Goal: Transaction & Acquisition: Subscribe to service/newsletter

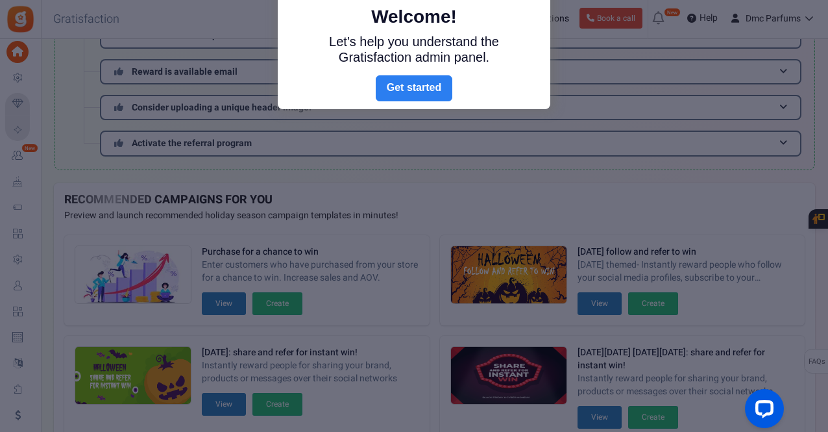
click at [431, 92] on link "Next" at bounding box center [414, 88] width 77 height 26
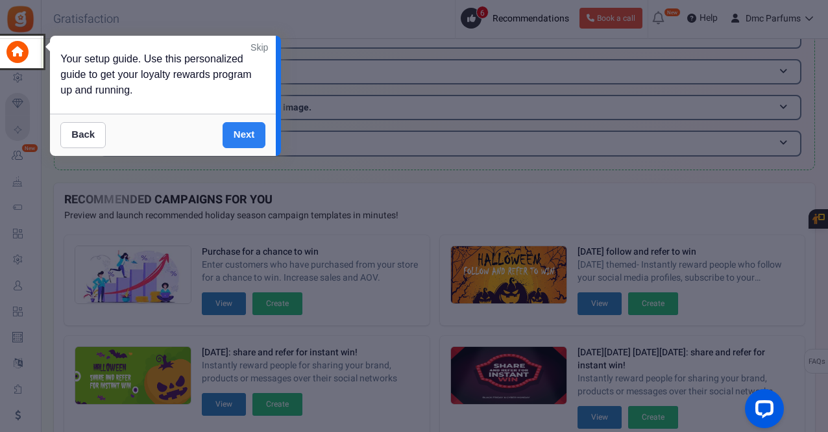
click at [241, 126] on link "Next" at bounding box center [244, 135] width 43 height 26
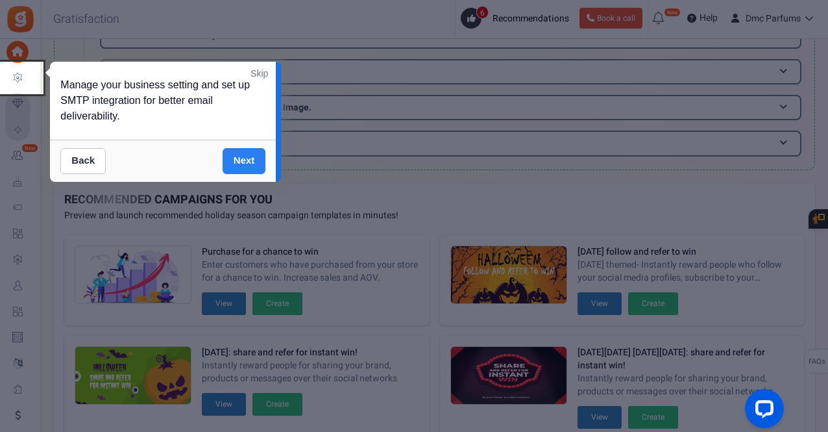
click at [240, 156] on link "Next" at bounding box center [244, 161] width 43 height 26
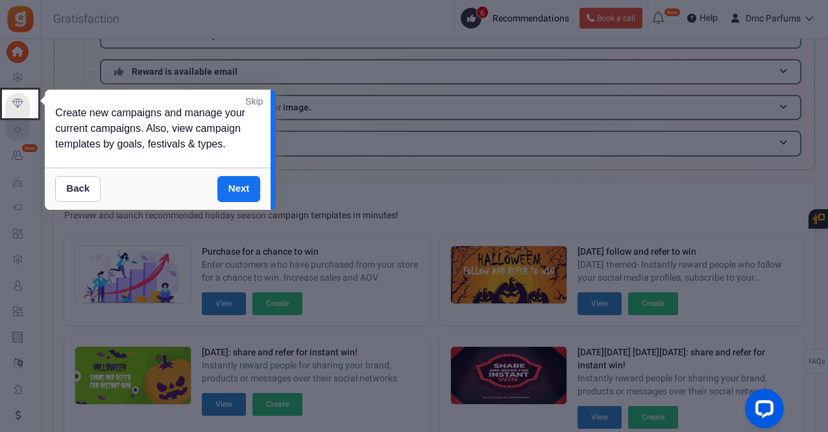
click at [80, 185] on link "Back" at bounding box center [77, 189] width 45 height 26
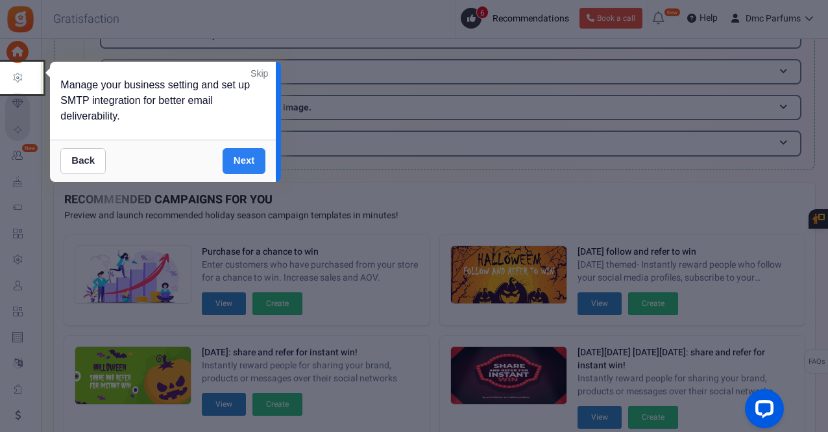
click at [254, 161] on link "Next" at bounding box center [244, 161] width 43 height 26
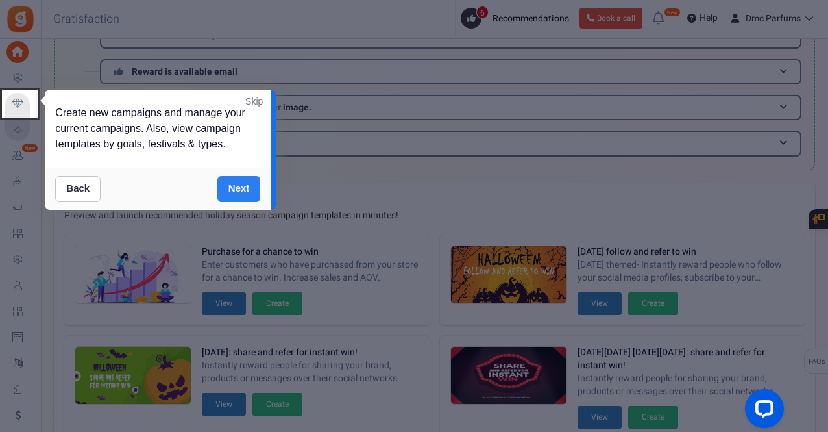
click at [243, 179] on link "Next" at bounding box center [238, 189] width 43 height 26
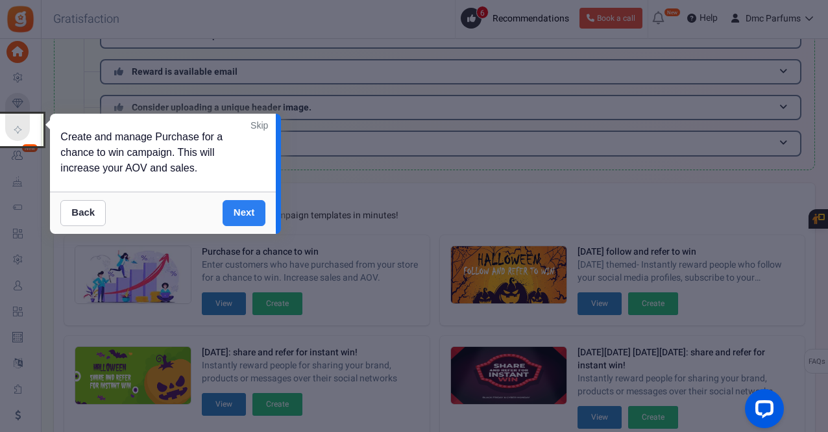
click at [245, 208] on link "Next" at bounding box center [244, 213] width 43 height 26
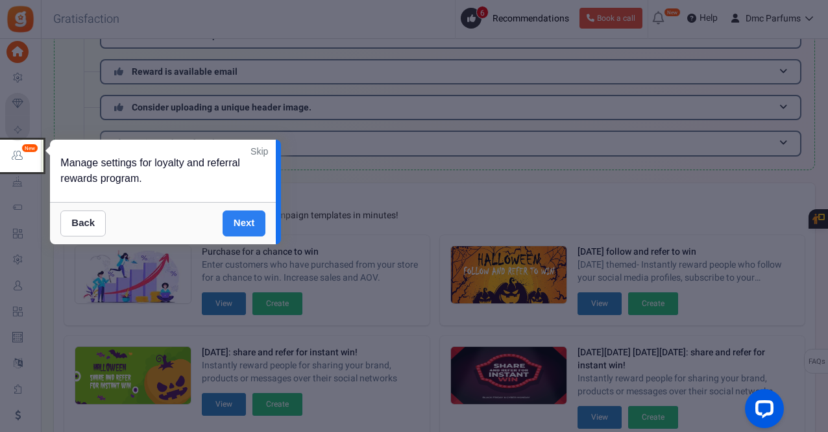
click at [243, 225] on link "Next" at bounding box center [244, 223] width 43 height 26
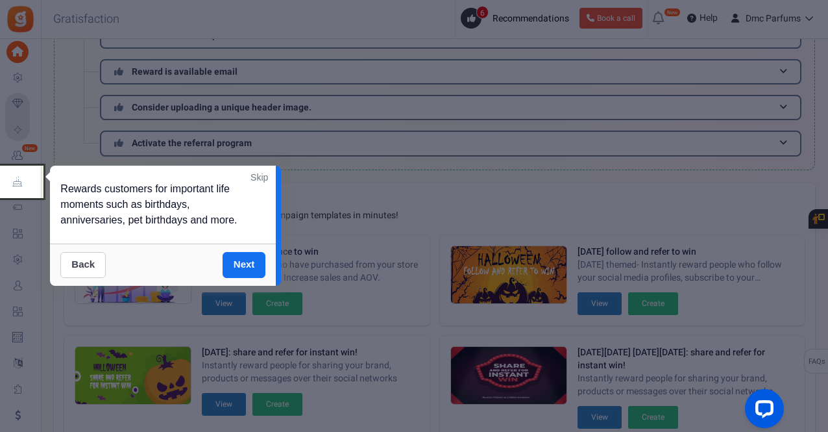
click at [80, 263] on link "Back" at bounding box center [82, 265] width 45 height 26
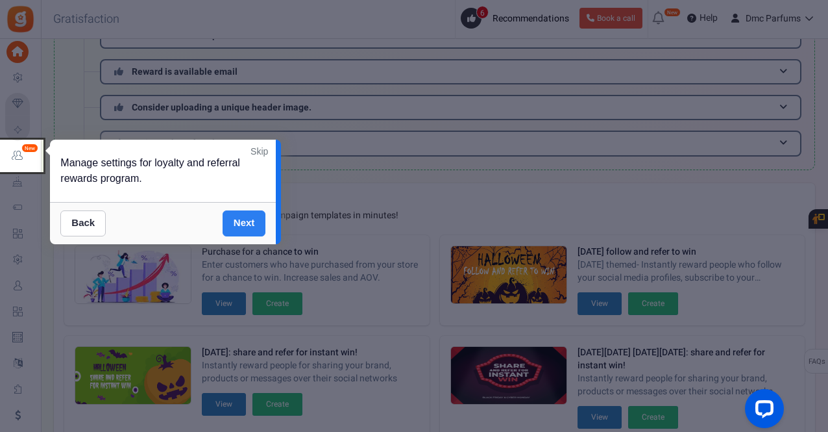
click at [239, 217] on link "Next" at bounding box center [244, 223] width 43 height 26
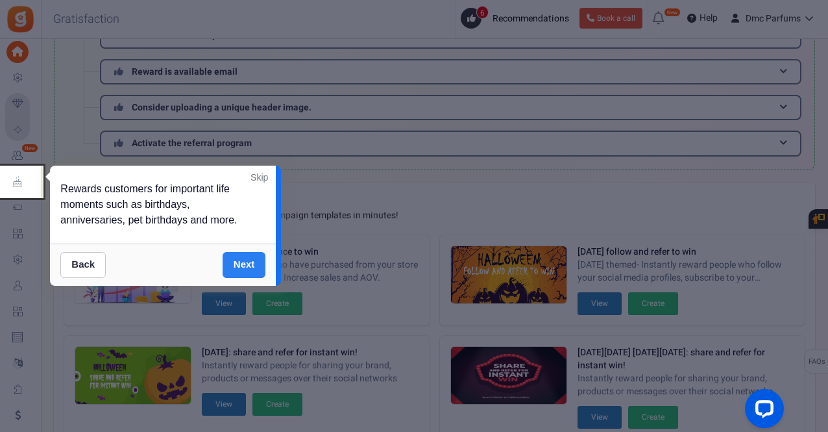
click at [239, 217] on body "Install now Back to Home Back to program setup Home Settings Campaigns Purchase…" at bounding box center [414, 196] width 828 height 889
click at [249, 262] on link "Next" at bounding box center [244, 265] width 43 height 26
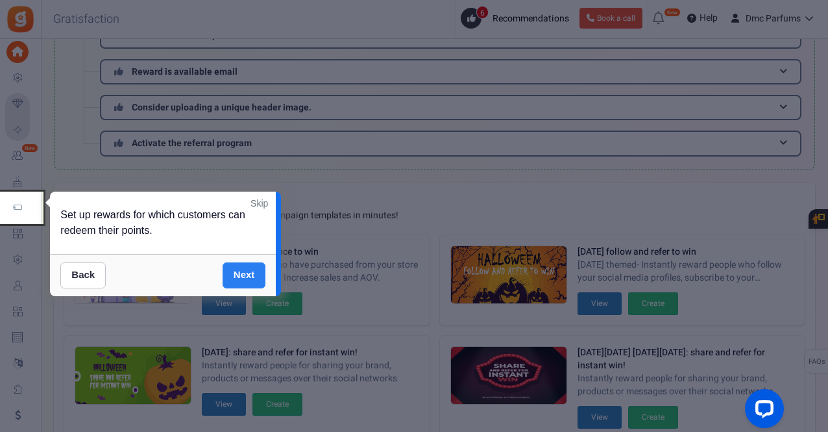
click at [247, 273] on link "Next" at bounding box center [244, 275] width 43 height 26
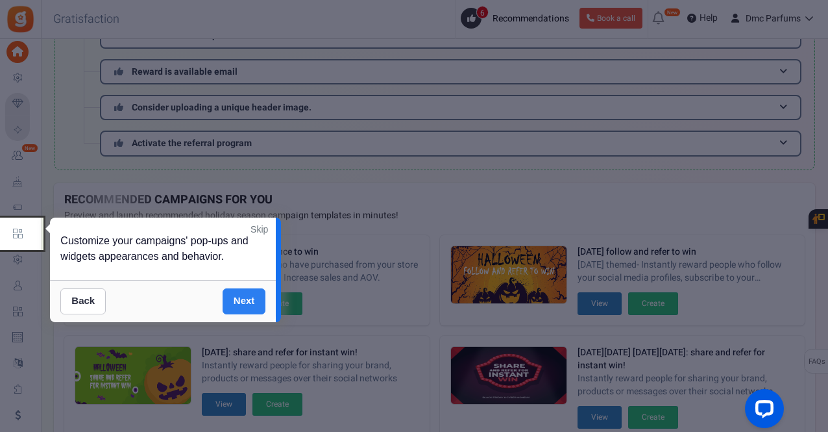
click at [247, 302] on link "Next" at bounding box center [244, 301] width 43 height 26
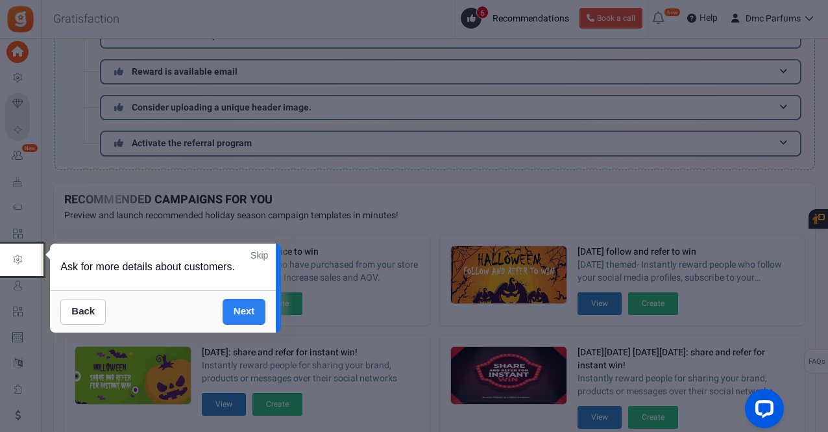
click at [245, 312] on link "Next" at bounding box center [244, 312] width 43 height 26
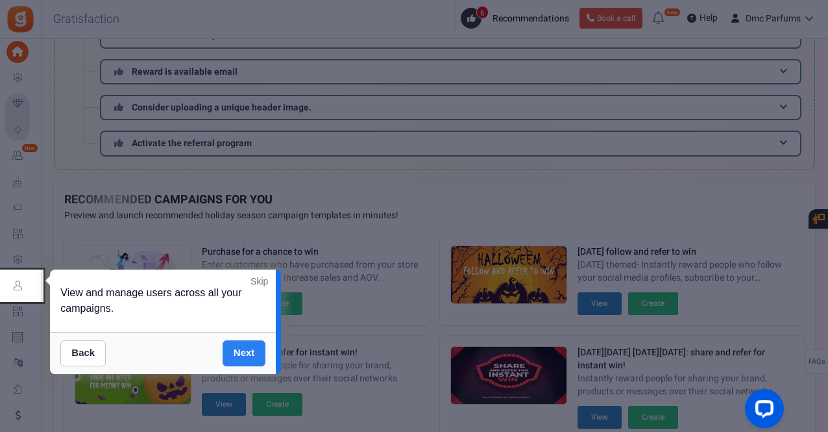
click at [245, 356] on link "Next" at bounding box center [244, 353] width 43 height 26
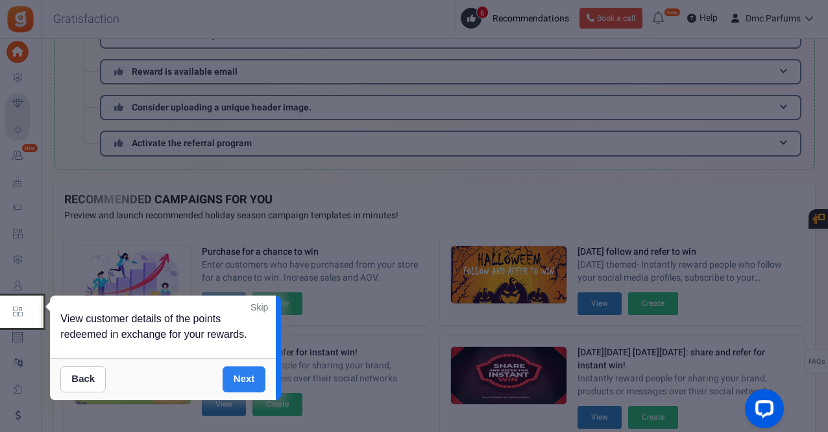
click at [245, 376] on link "Next" at bounding box center [244, 379] width 43 height 26
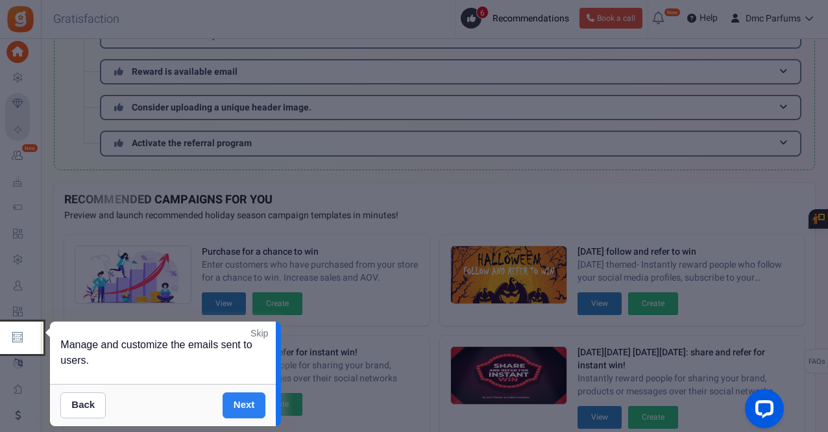
click at [247, 401] on link "Next" at bounding box center [244, 405] width 43 height 26
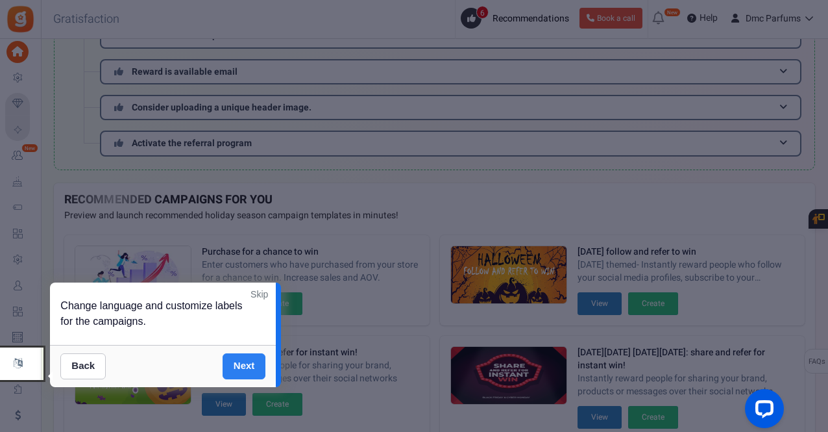
click at [252, 360] on link "Next" at bounding box center [244, 366] width 43 height 26
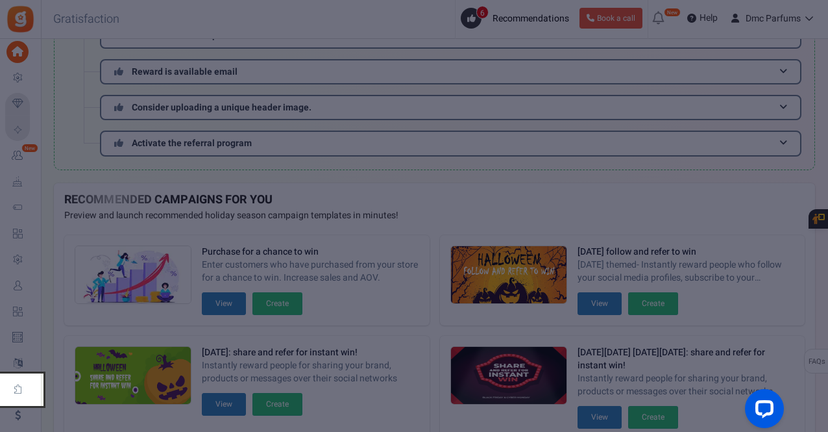
scroll to position [441, 0]
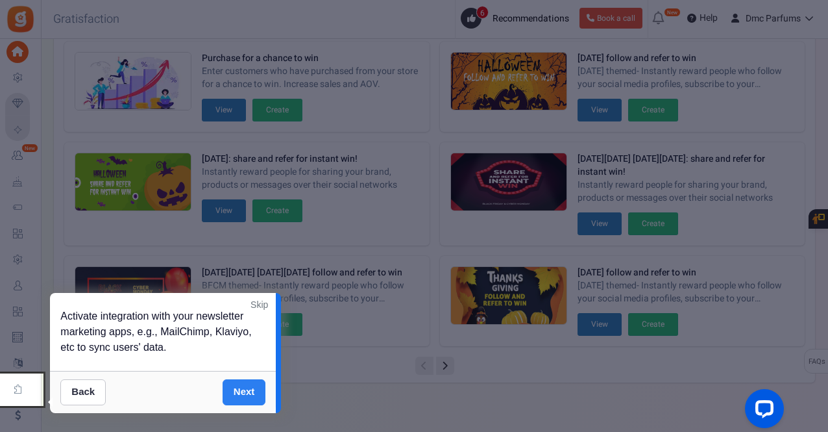
click at [236, 386] on link "Next" at bounding box center [244, 392] width 43 height 26
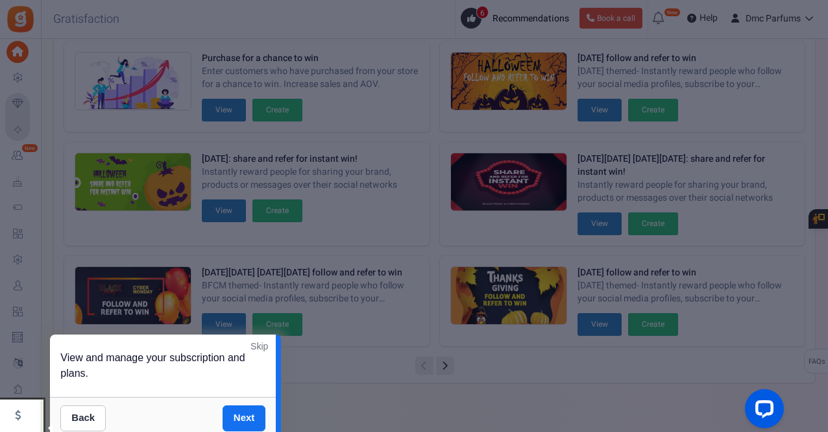
scroll to position [454, 0]
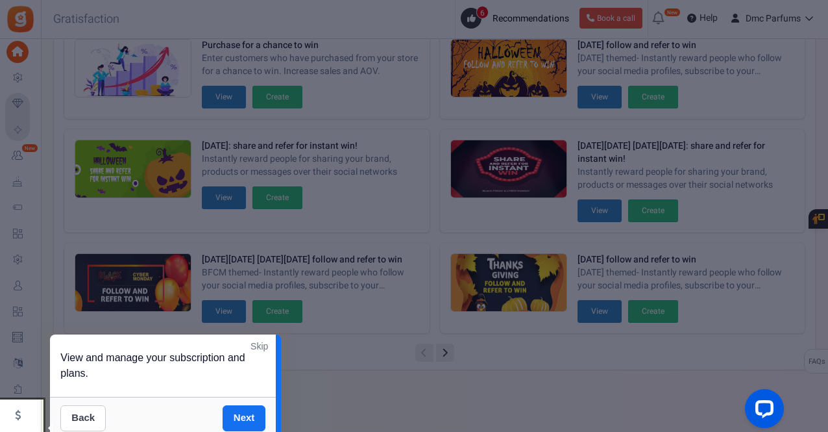
click at [70, 413] on link "Back" at bounding box center [82, 418] width 45 height 26
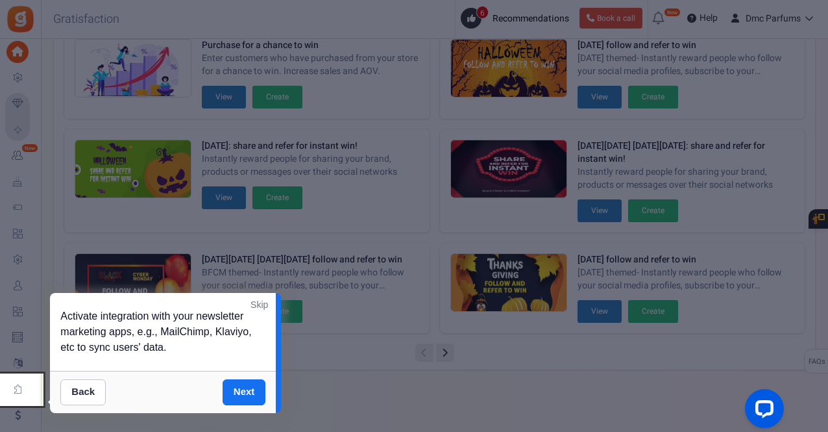
click at [388, 397] on div at bounding box center [414, 216] width 828 height 432
click at [237, 386] on link "Next" at bounding box center [244, 392] width 43 height 26
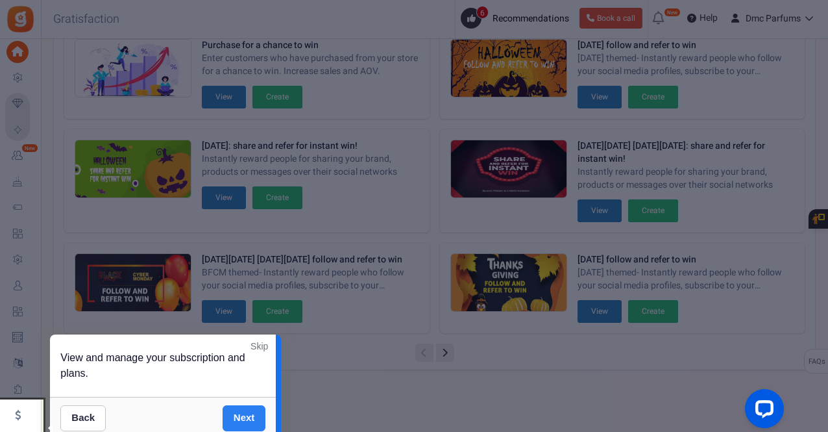
click at [248, 415] on link "Next" at bounding box center [244, 418] width 43 height 26
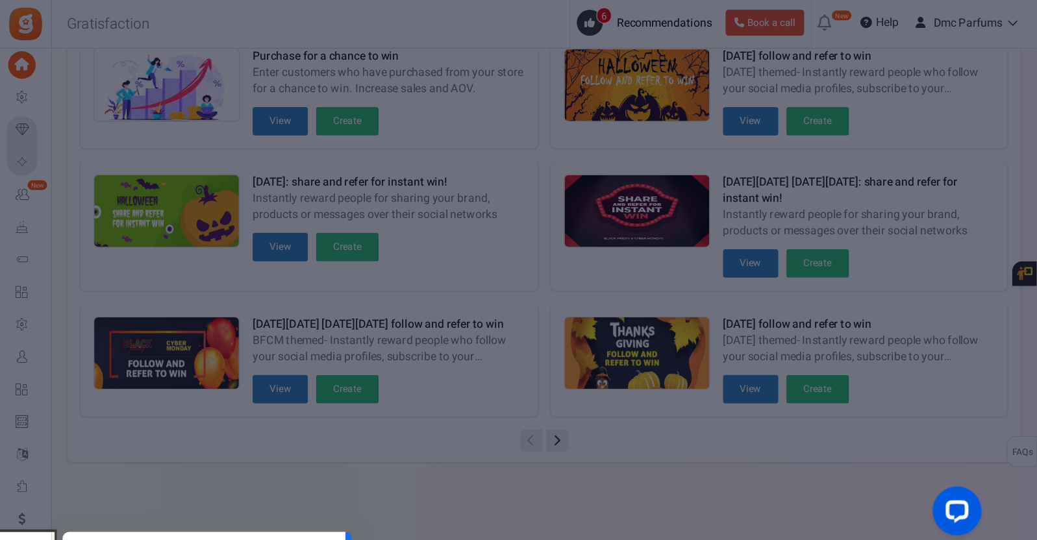
scroll to position [331, 0]
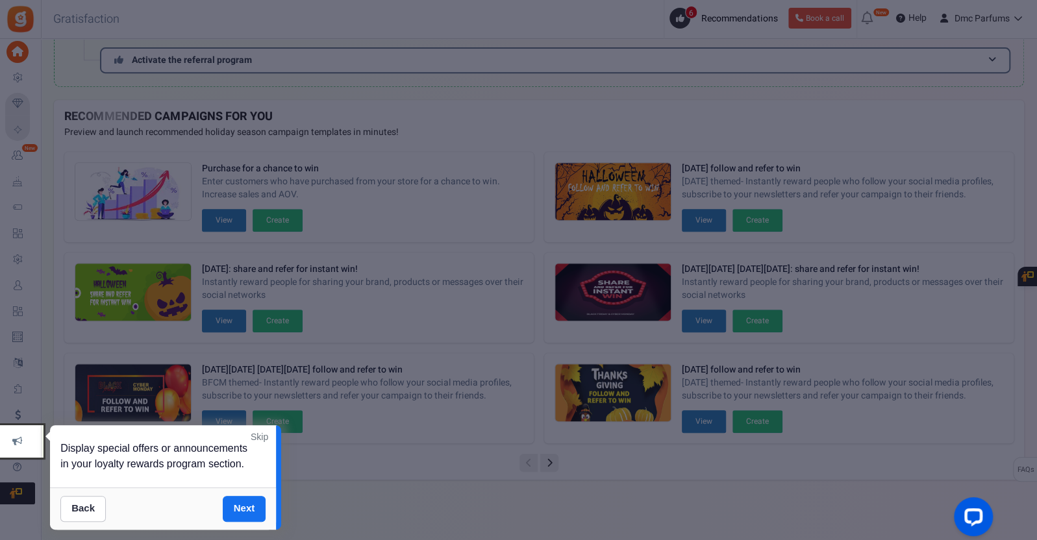
click at [16, 431] on div at bounding box center [518, 270] width 1037 height 540
click at [241, 431] on link "Next" at bounding box center [244, 509] width 43 height 26
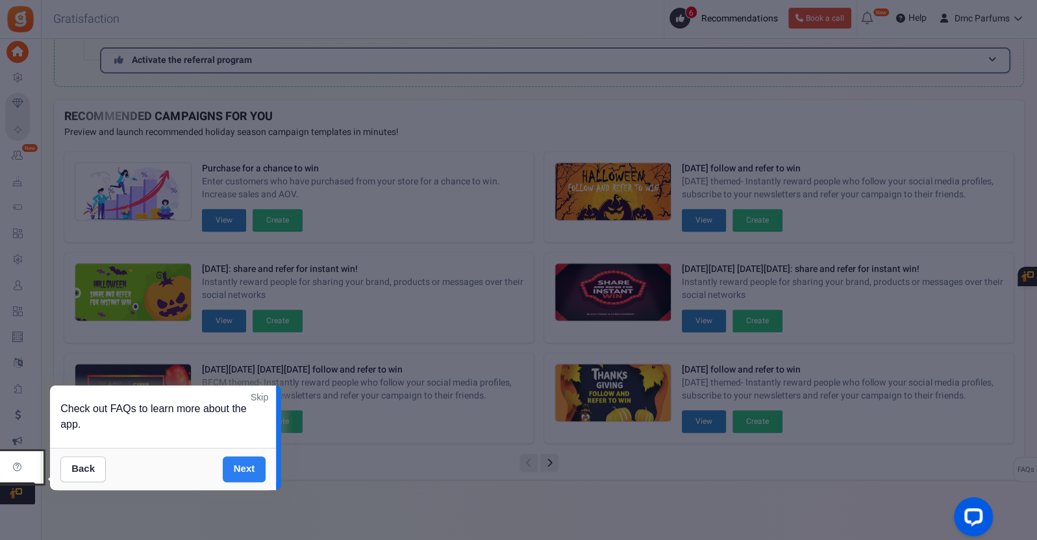
click at [228, 431] on link "Next" at bounding box center [244, 469] width 43 height 26
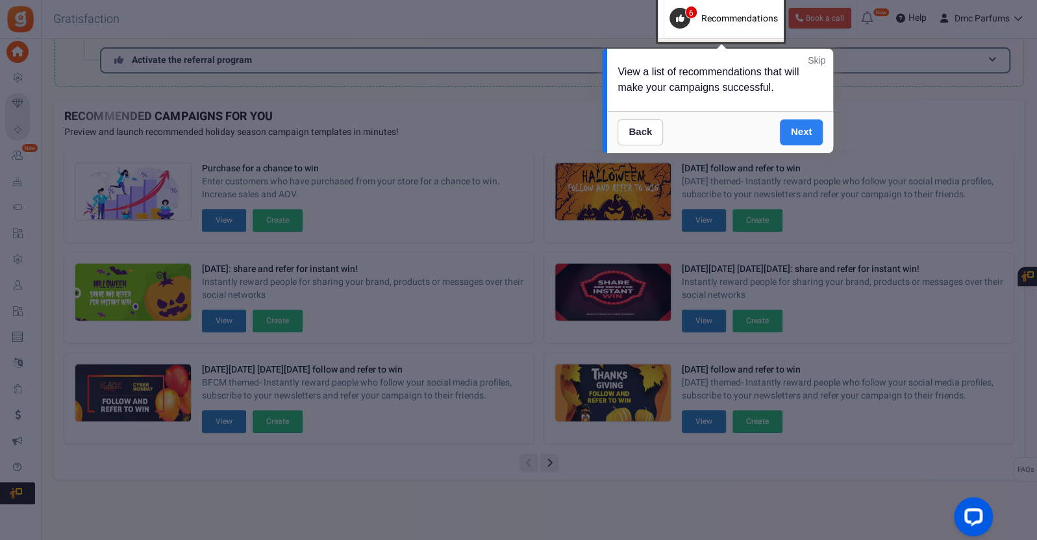
click at [804, 139] on link "Next" at bounding box center [801, 132] width 43 height 26
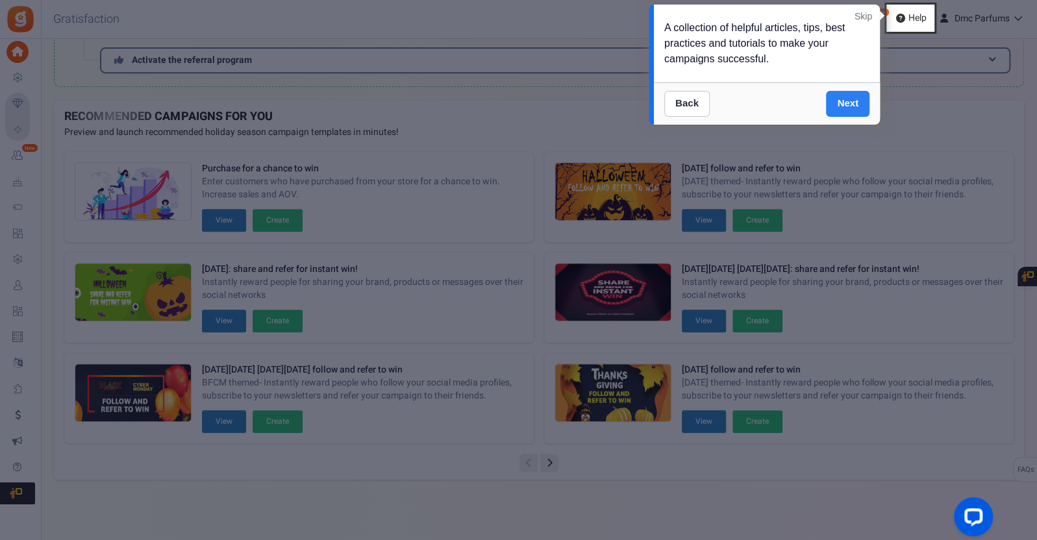
click at [830, 99] on link "Next" at bounding box center [847, 104] width 43 height 26
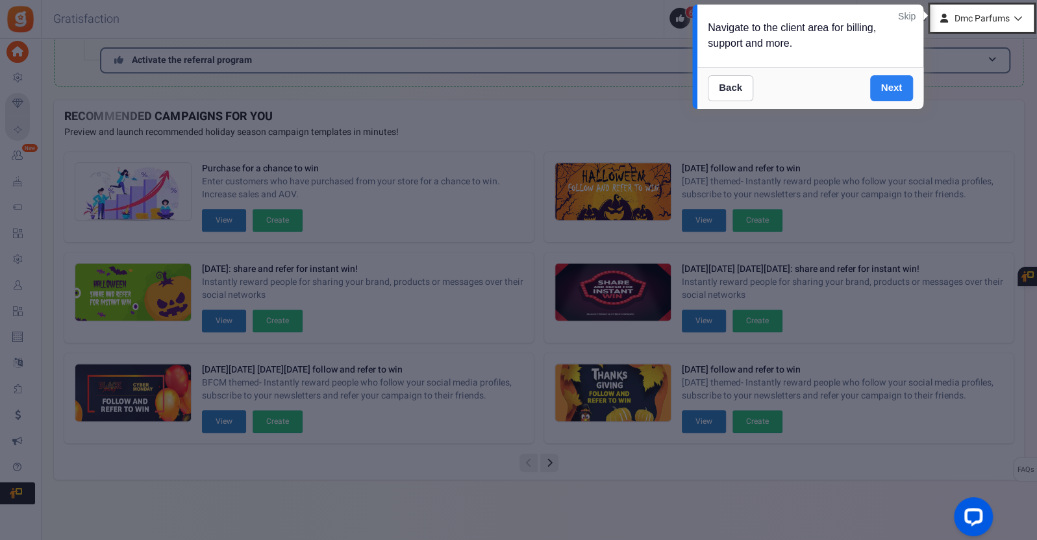
click at [830, 90] on link "Next" at bounding box center [891, 88] width 43 height 26
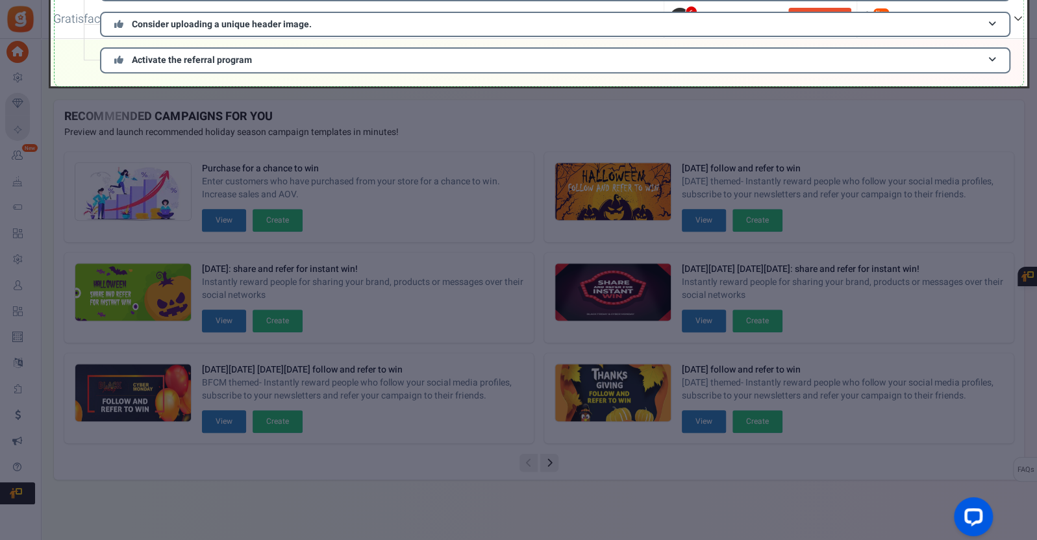
scroll to position [0, 0]
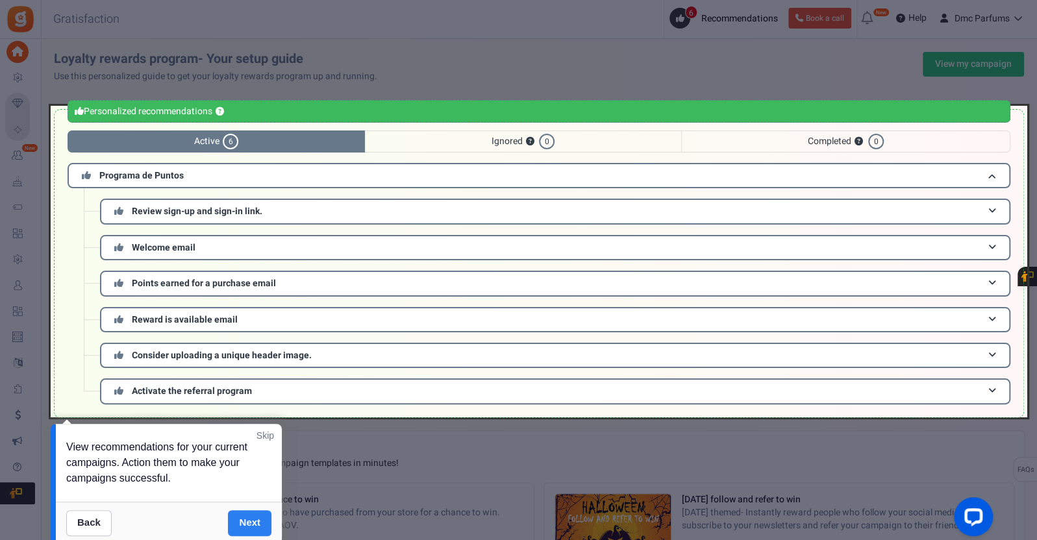
click at [234, 431] on link "Next" at bounding box center [249, 523] width 43 height 26
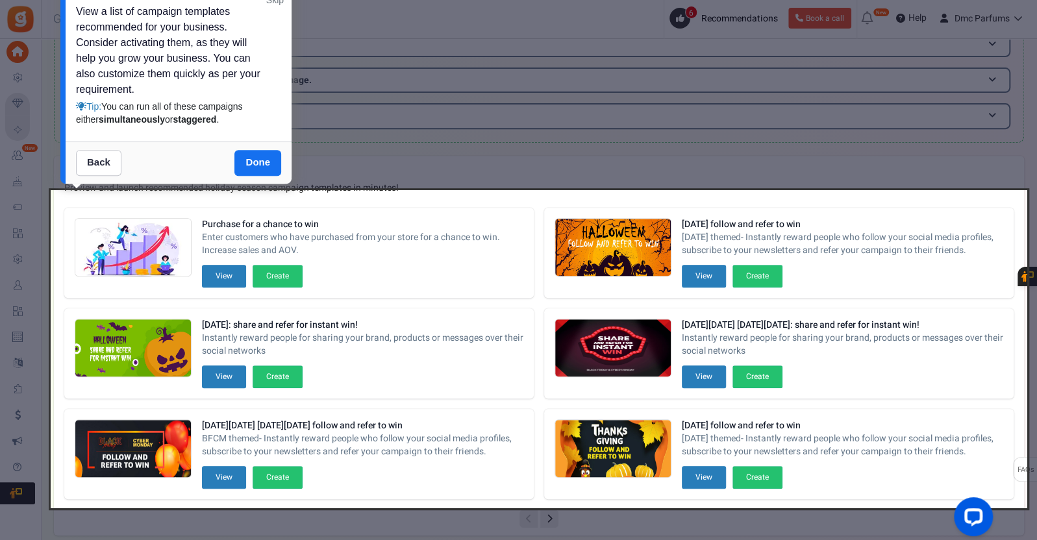
scroll to position [250, 0]
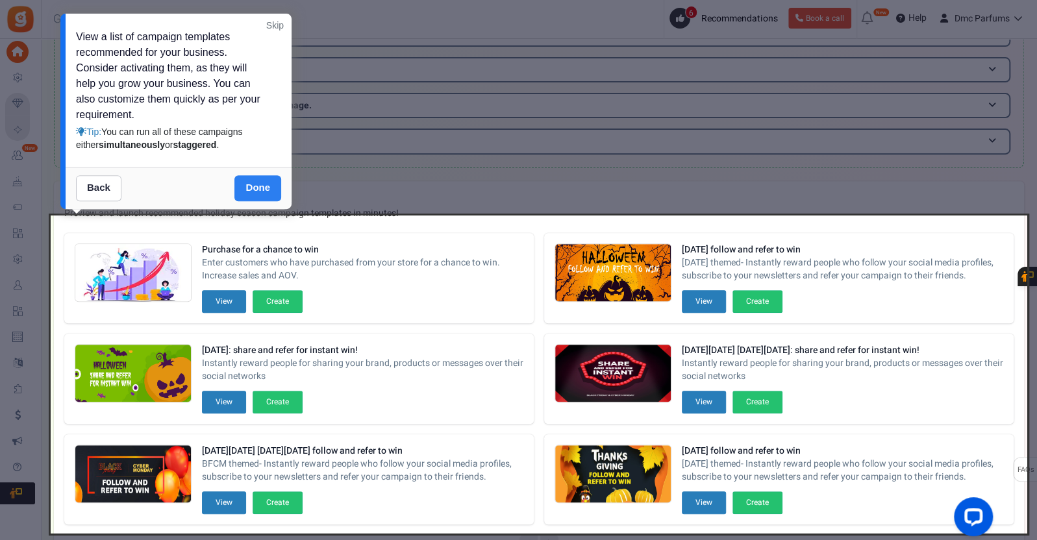
click at [258, 189] on link "Done" at bounding box center [257, 188] width 47 height 26
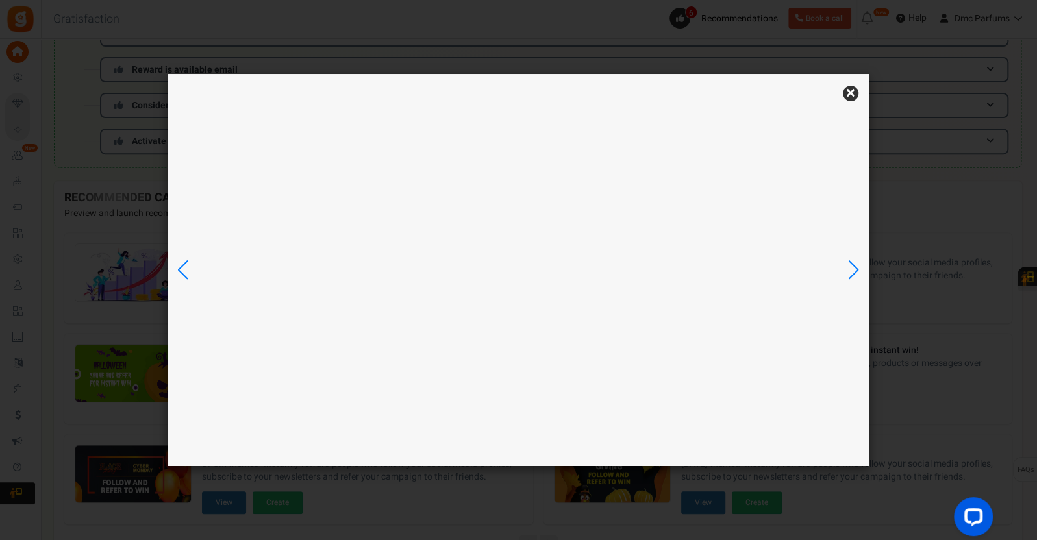
scroll to position [0, 0]
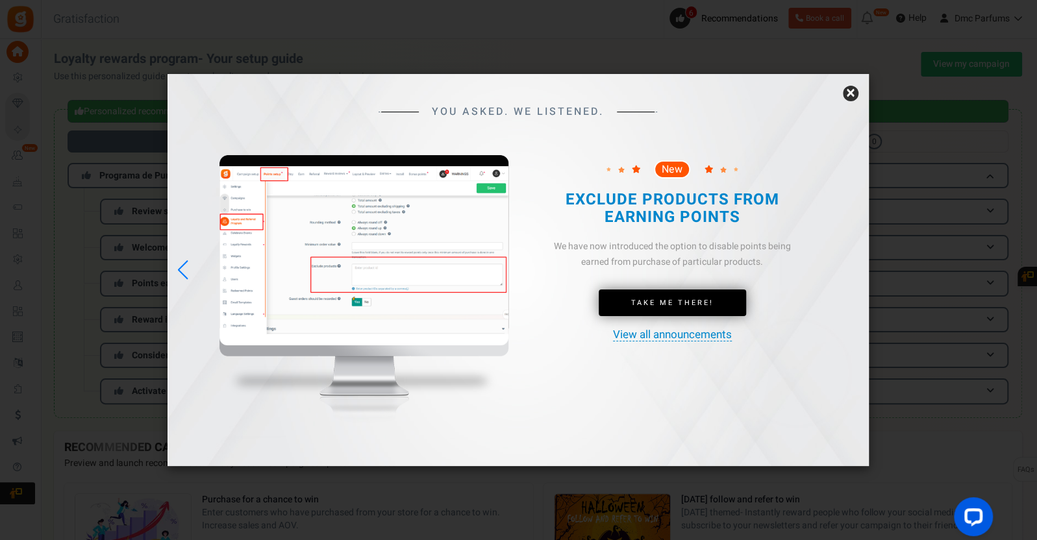
click at [830, 93] on link "×" at bounding box center [851, 94] width 16 height 16
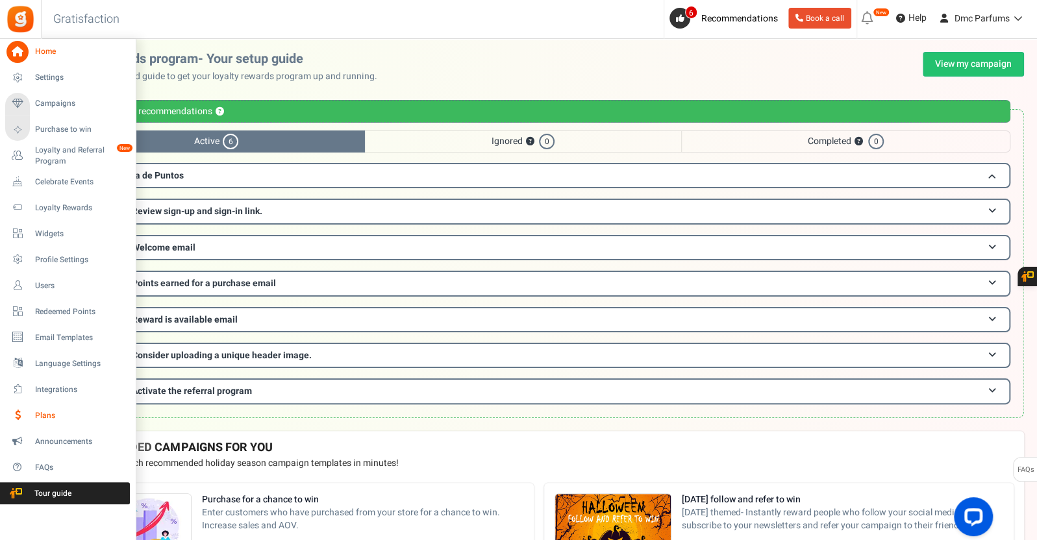
click at [17, 413] on icon at bounding box center [17, 415] width 22 height 22
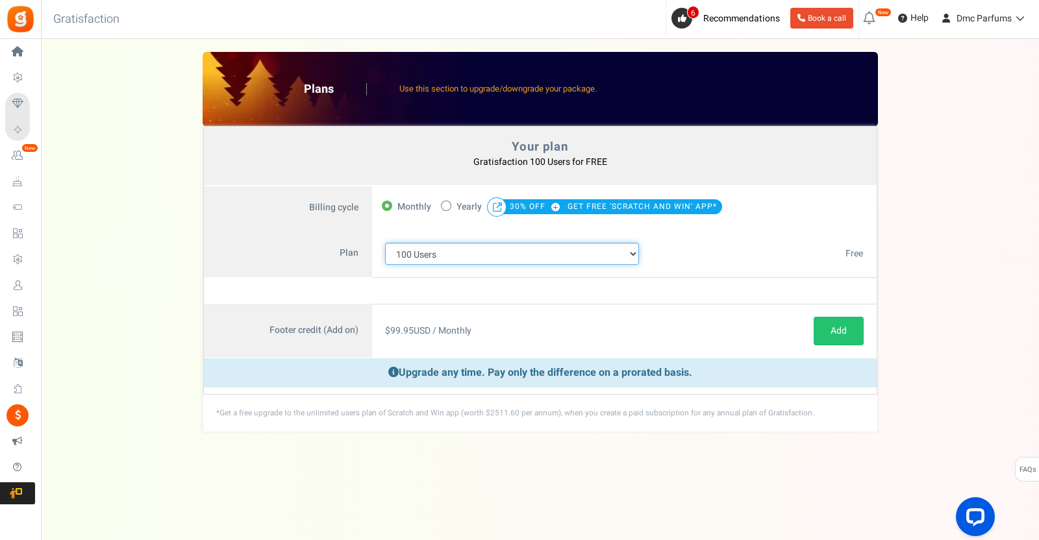
click at [462, 253] on select "100 Users 200 Users 500 Users 1000 Users 2000 Users 3000 Users 4000 Users 5000 …" at bounding box center [512, 254] width 254 height 22
click at [385, 243] on select "100 Users 200 Users 500 Users 1000 Users 2000 Users 3000 Users 4000 Users 5000 …" at bounding box center [512, 254] width 254 height 22
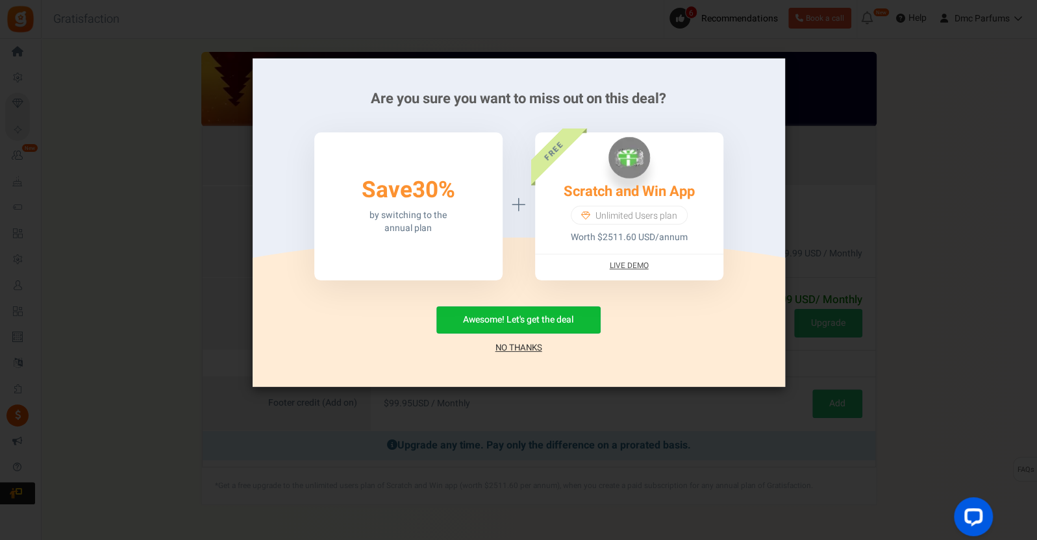
click at [523, 344] on link "No Thanks" at bounding box center [518, 347] width 47 height 13
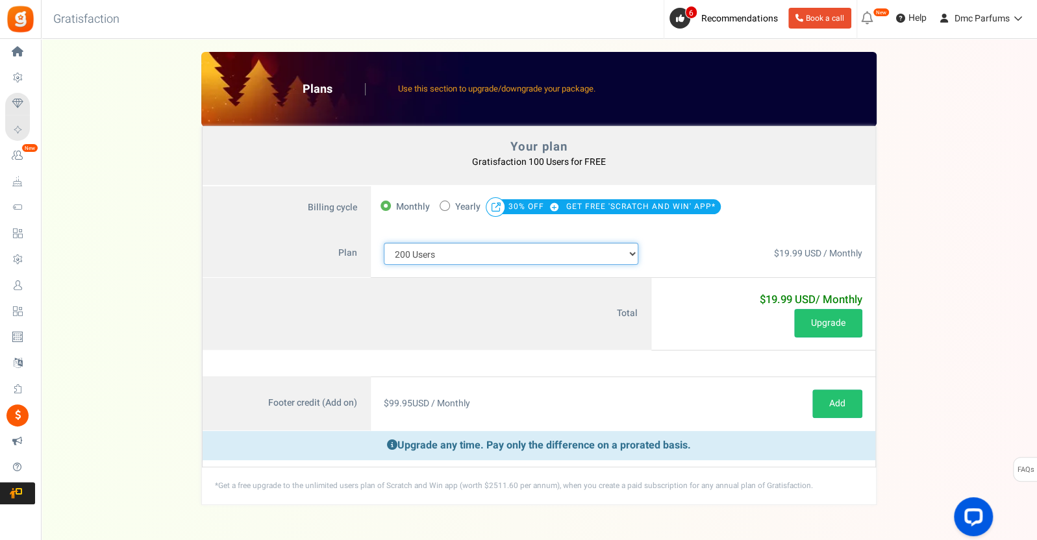
click at [460, 256] on select "100 Users 200 Users 500 Users 1000 Users 2000 Users 3000 Users 4000 Users 5000 …" at bounding box center [511, 254] width 254 height 22
click at [384, 243] on select "100 Users 200 Users 500 Users 1000 Users 2000 Users 3000 Users 4000 Users 5000 …" at bounding box center [511, 254] width 254 height 22
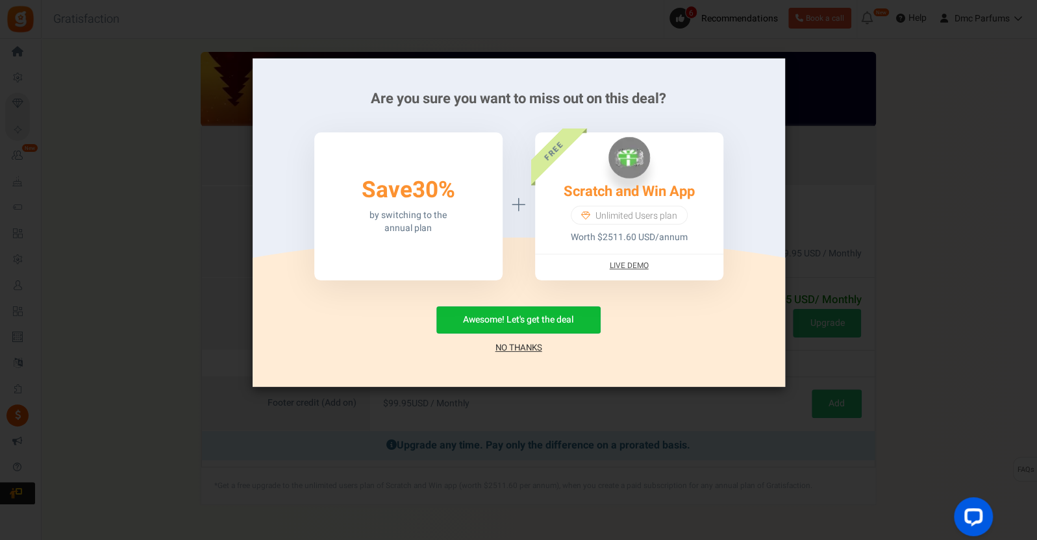
click at [506, 347] on link "No Thanks" at bounding box center [518, 347] width 47 height 13
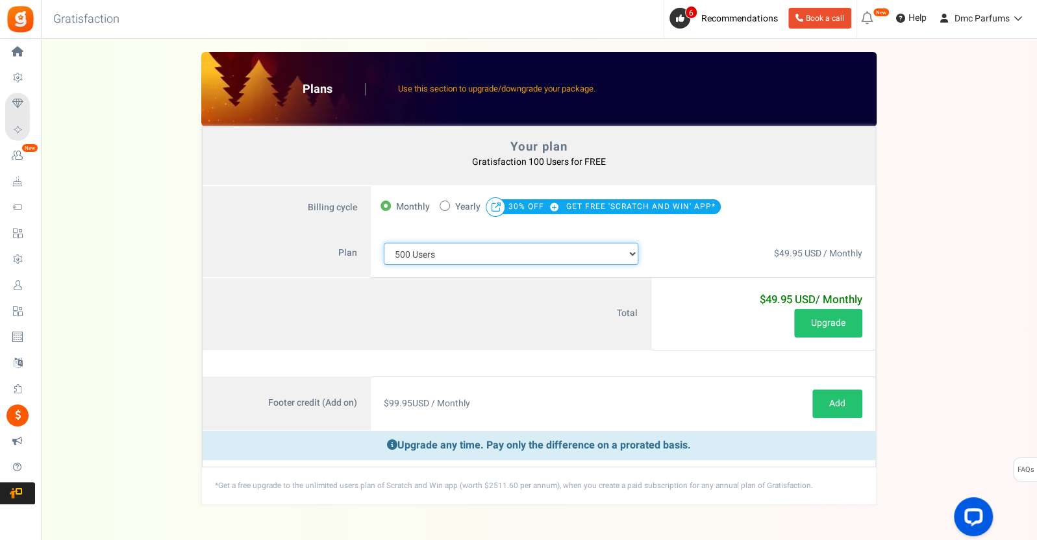
click at [464, 249] on select "100 Users 200 Users 500 Users 1000 Users 2000 Users 3000 Users 4000 Users 5000 …" at bounding box center [511, 254] width 254 height 22
select select "881"
click at [384, 243] on select "100 Users 200 Users 500 Users 1000 Users 2000 Users 3000 Users 4000 Users 5000 …" at bounding box center [511, 254] width 254 height 22
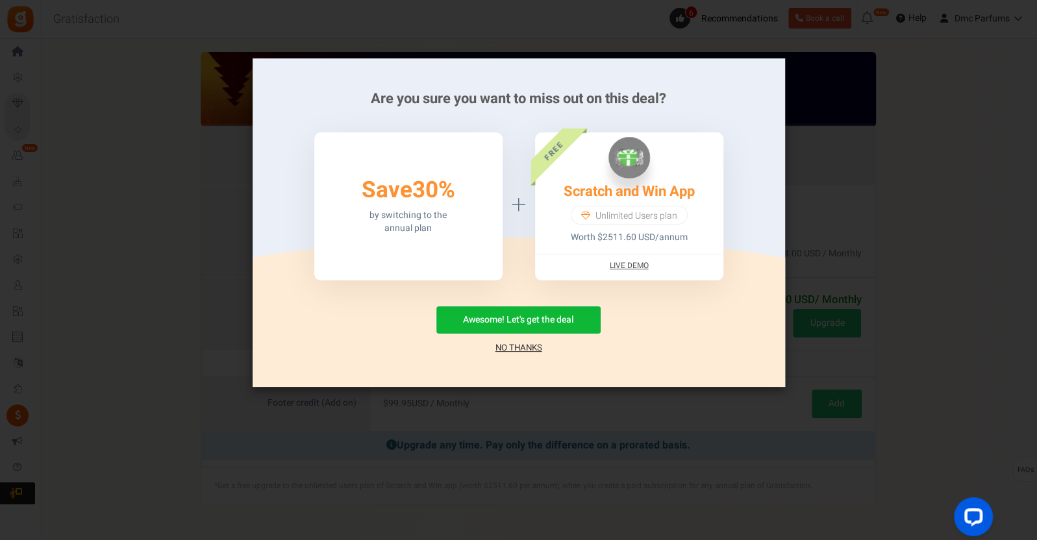
click at [505, 345] on link "No Thanks" at bounding box center [518, 347] width 47 height 13
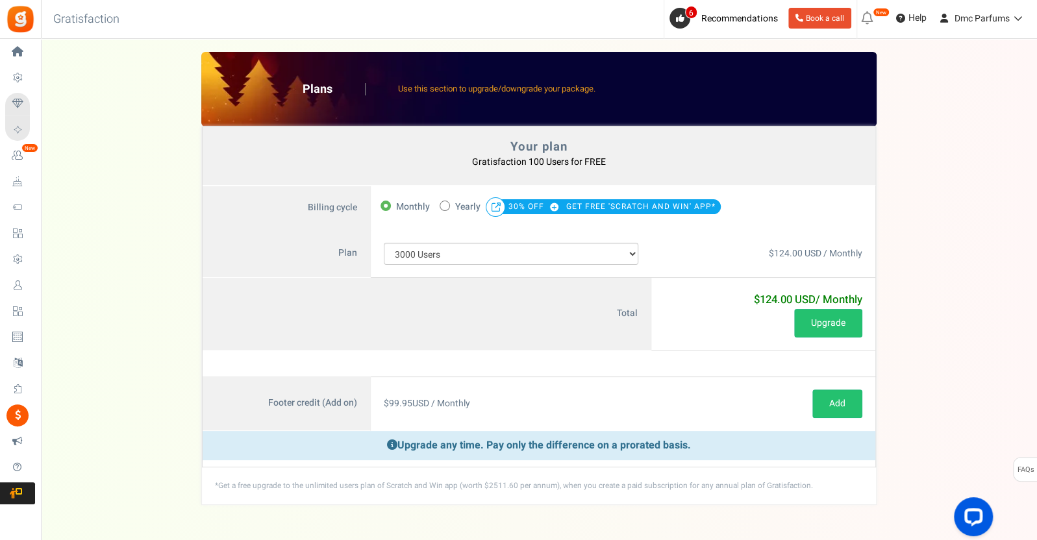
click at [441, 201] on span at bounding box center [444, 206] width 10 height 10
click at [441, 201] on input "50% OFF Limited time offer! Yearly 30% OFF GET FREE 'SCRATCH AND WIN' APP*" at bounding box center [443, 205] width 8 height 8
radio input "true"
click at [391, 204] on label "Monthly" at bounding box center [404, 207] width 49 height 18
click at [389, 204] on input "Monthly" at bounding box center [384, 205] width 8 height 8
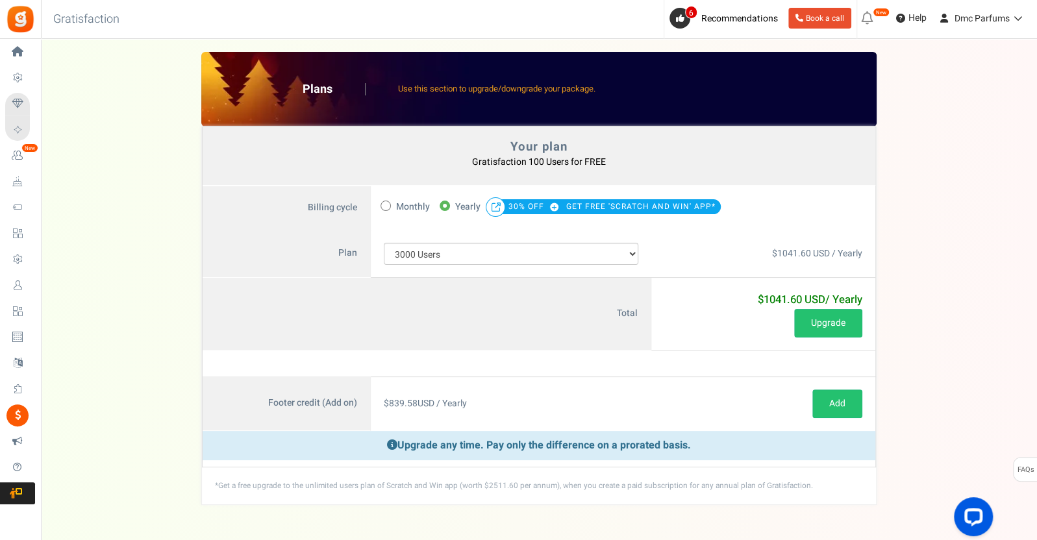
radio input "true"
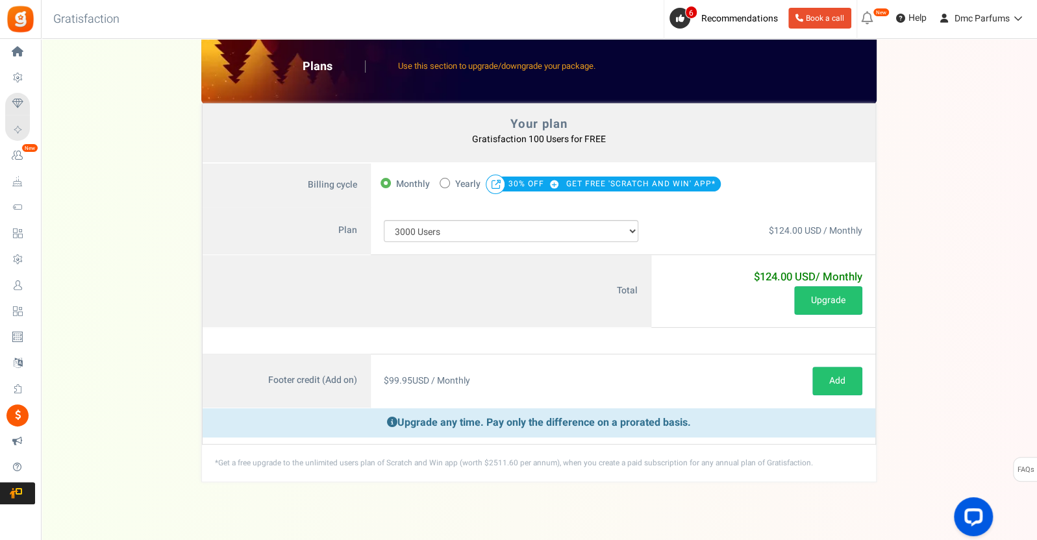
scroll to position [42, 0]
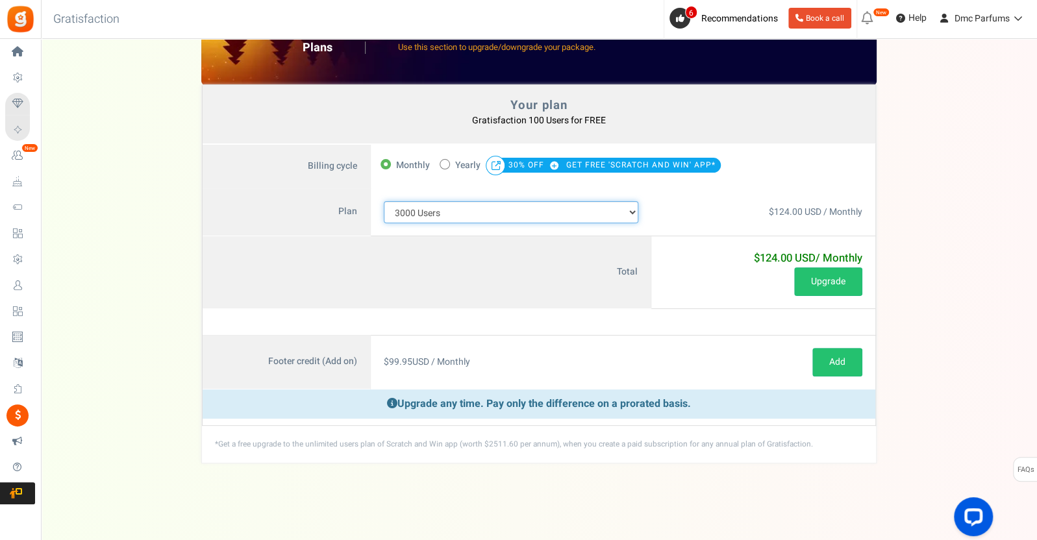
click at [532, 206] on select "100 Users 200 Users 500 Users 1000 Users 2000 Users 3000 Users 4000 Users 5000 …" at bounding box center [511, 212] width 254 height 22
click at [384, 201] on select "100 Users 200 Users 500 Users 1000 Users 2000 Users 3000 Users 4000 Users 5000 …" at bounding box center [511, 212] width 254 height 22
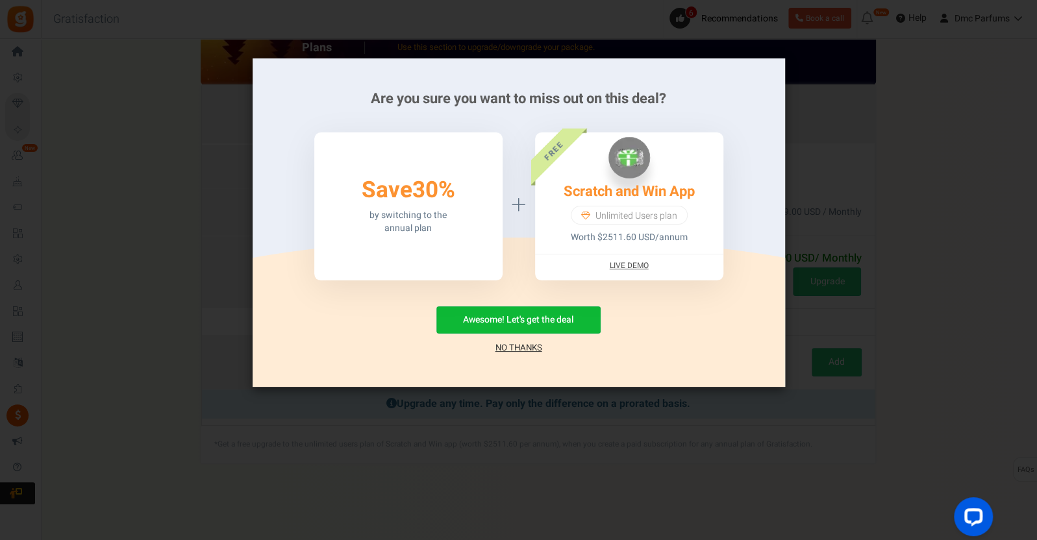
click at [515, 350] on link "No Thanks" at bounding box center [518, 347] width 47 height 13
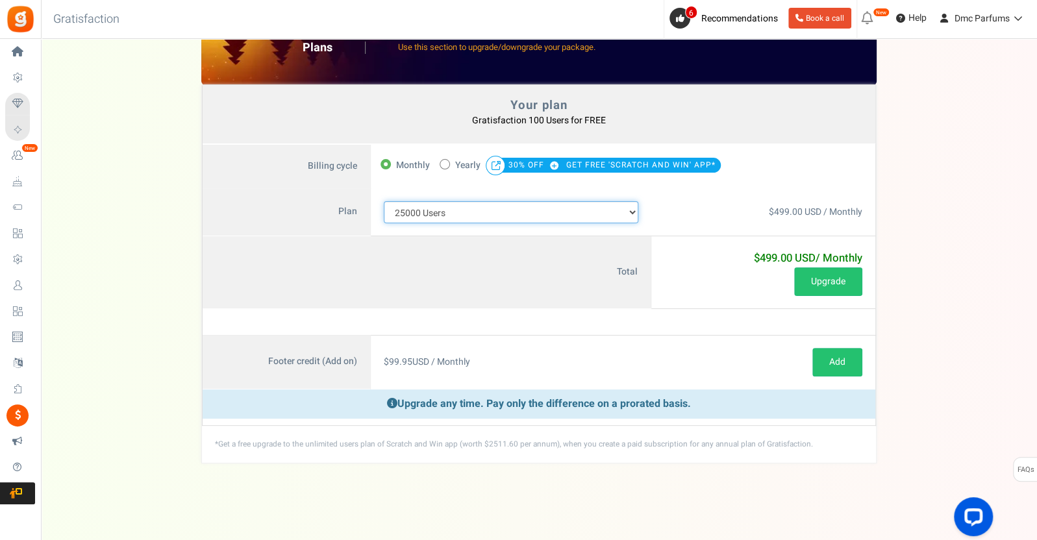
click at [517, 210] on select "100 Users 200 Users 500 Users 1000 Users 2000 Users 3000 Users 4000 Users 5000 …" at bounding box center [511, 212] width 254 height 22
click at [384, 223] on select "100 Users 200 Users 500 Users 1000 Users 2000 Users 3000 Users 4000 Users 5000 …" at bounding box center [511, 212] width 254 height 22
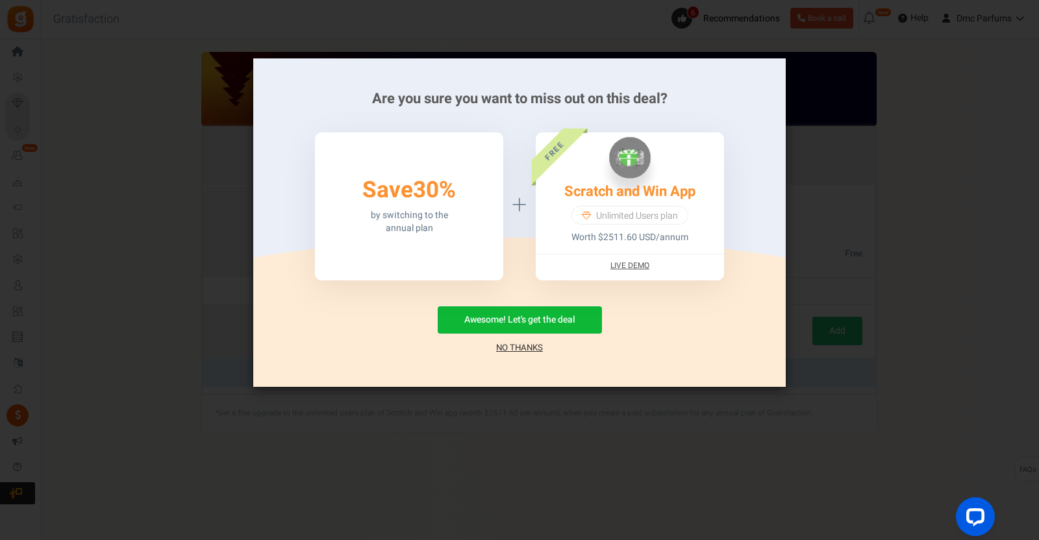
click at [518, 349] on link "No Thanks" at bounding box center [519, 347] width 47 height 13
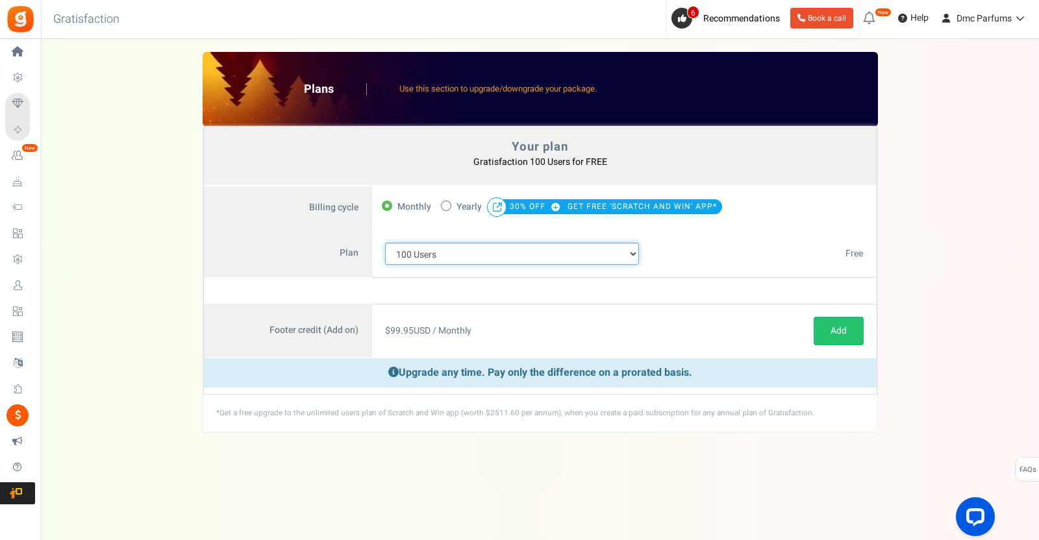
click at [477, 248] on select "100 Users 200 Users 500 Users 1000 Users 2000 Users 3000 Users 4000 Users 5000 …" at bounding box center [512, 254] width 254 height 22
click at [385, 243] on select "100 Users 200 Users 500 Users 1000 Users 2000 Users 3000 Users 4000 Users 5000 …" at bounding box center [512, 254] width 254 height 22
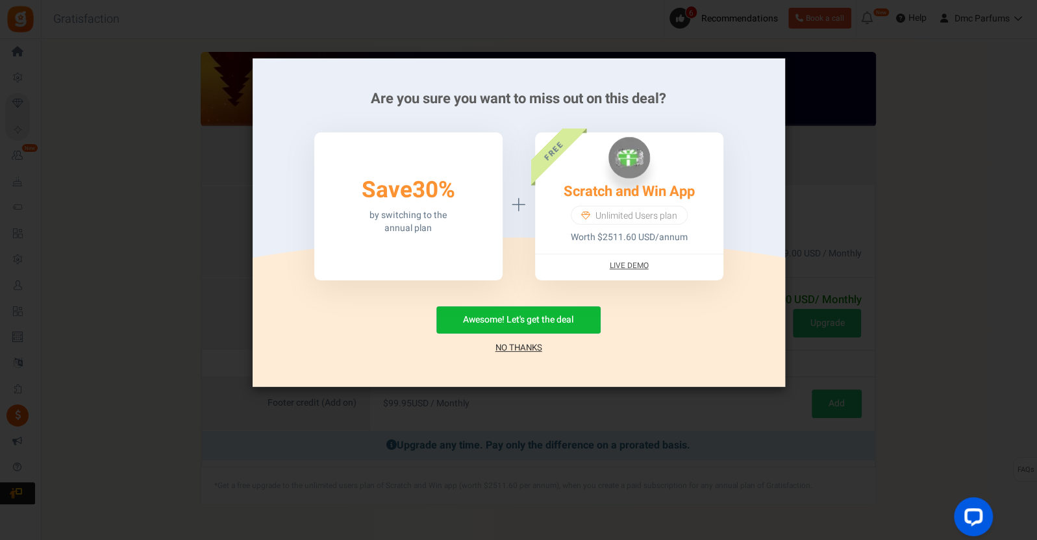
click at [515, 349] on link "No Thanks" at bounding box center [518, 347] width 47 height 13
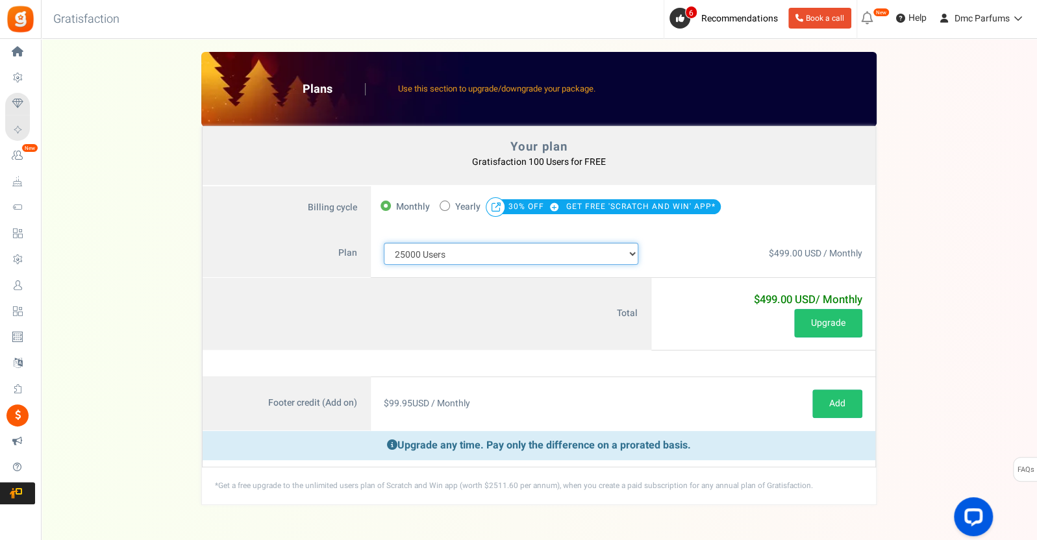
click at [521, 248] on select "100 Users 200 Users 500 Users 1000 Users 2000 Users 3000 Users 4000 Users 5000 …" at bounding box center [511, 254] width 254 height 22
select select "711"
click at [384, 243] on select "100 Users 200 Users 500 Users 1000 Users 2000 Users 3000 Users 4000 Users 5000 …" at bounding box center [511, 254] width 254 height 22
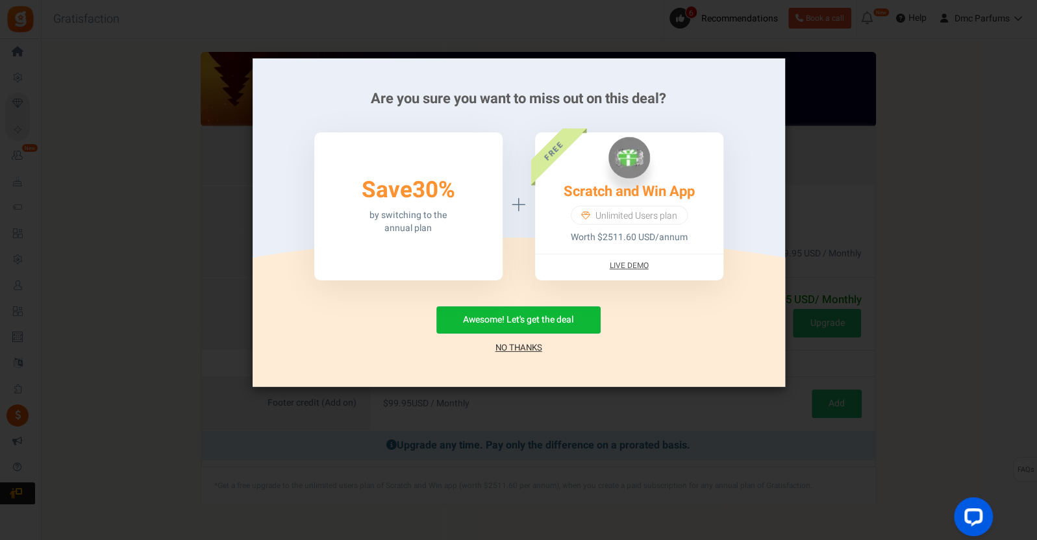
click at [528, 349] on link "No Thanks" at bounding box center [518, 347] width 47 height 13
